Goal: Find specific page/section: Find specific page/section

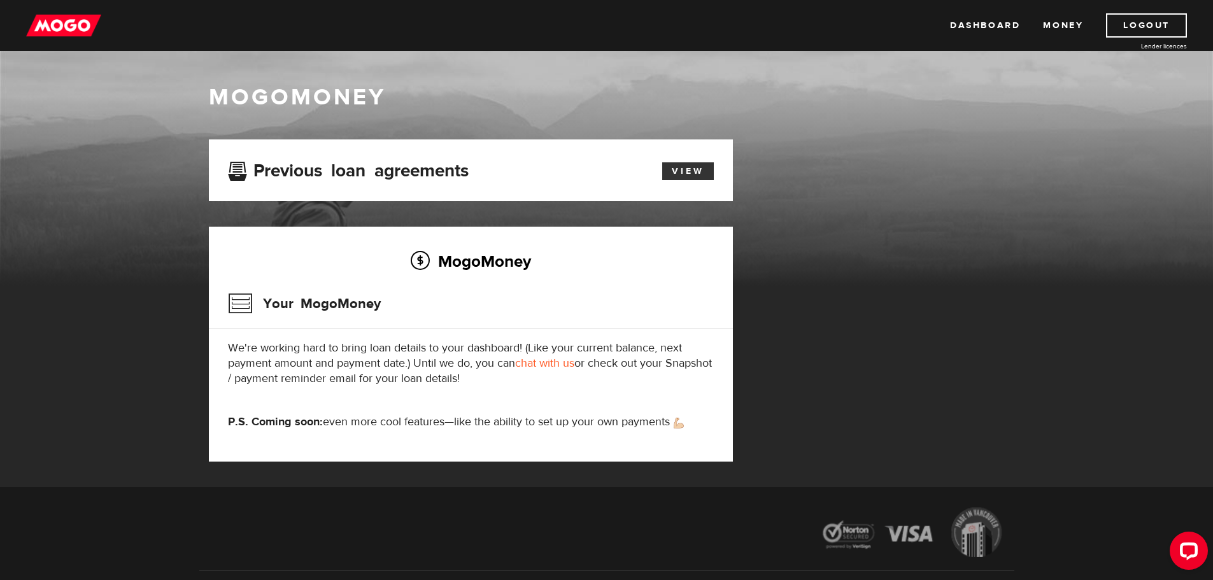
click at [690, 171] on link "View" at bounding box center [688, 171] width 52 height 18
click at [683, 170] on link "View" at bounding box center [688, 171] width 52 height 18
